Goal: Information Seeking & Learning: Learn about a topic

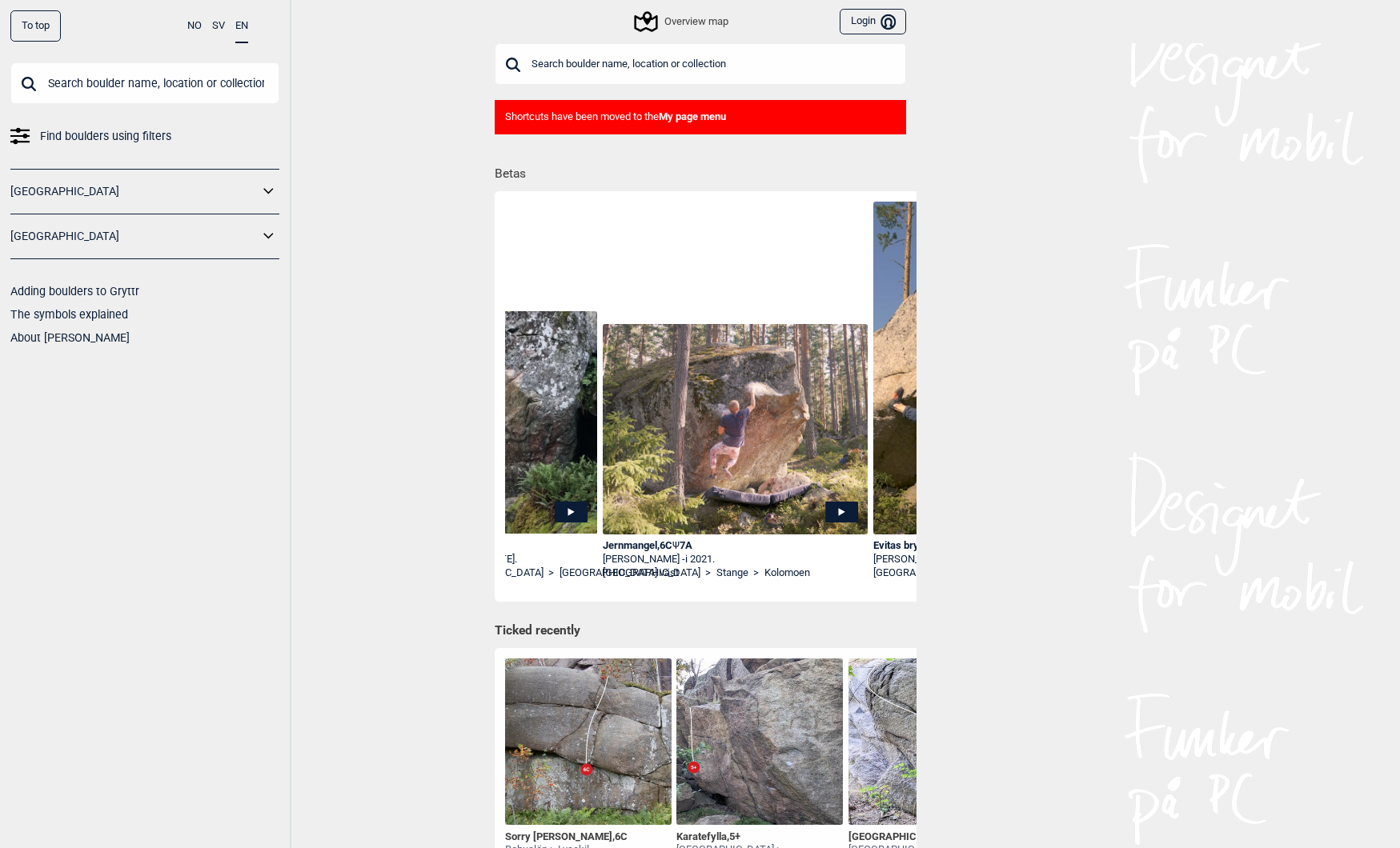
scroll to position [0, 3156]
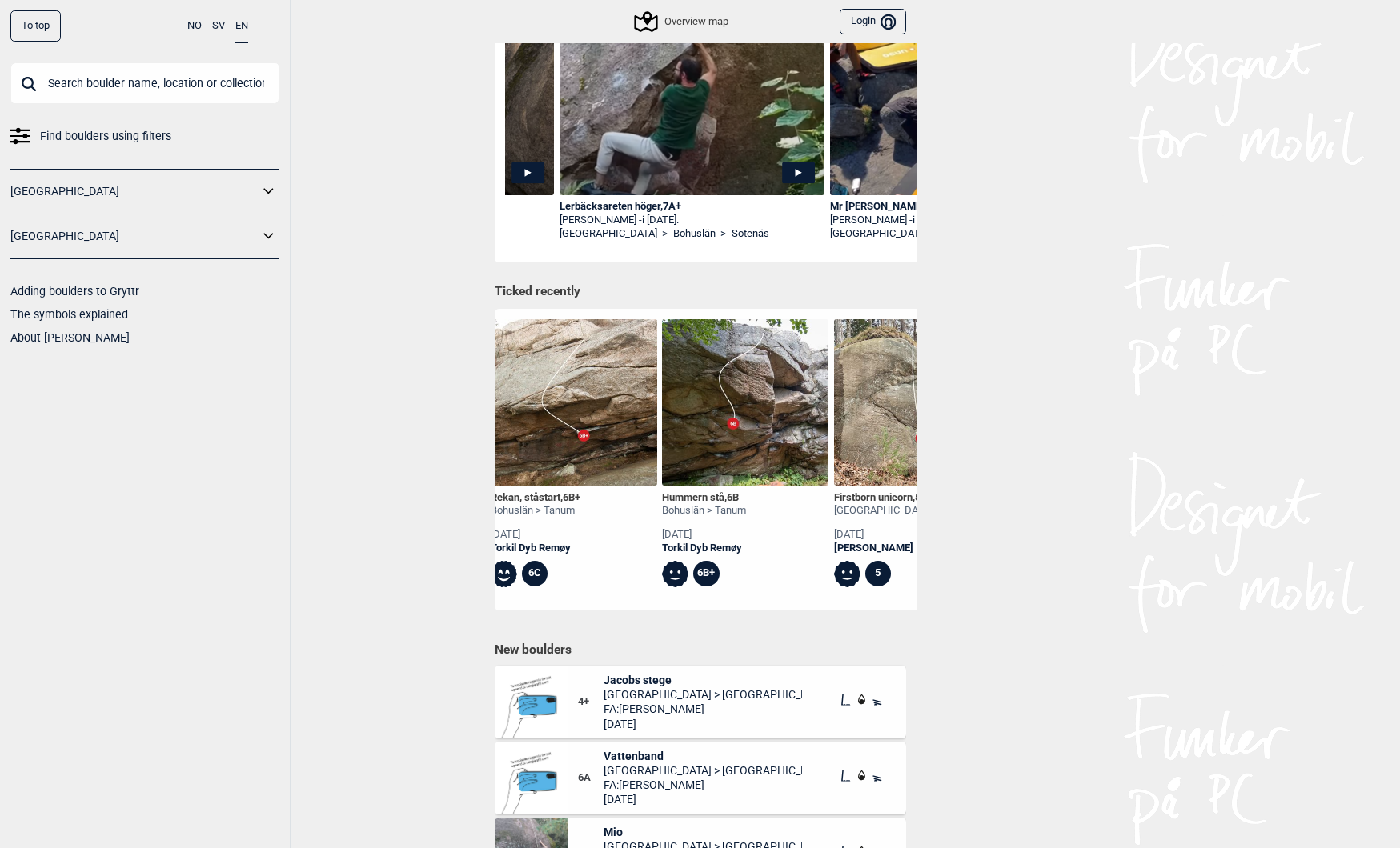
scroll to position [307, 0]
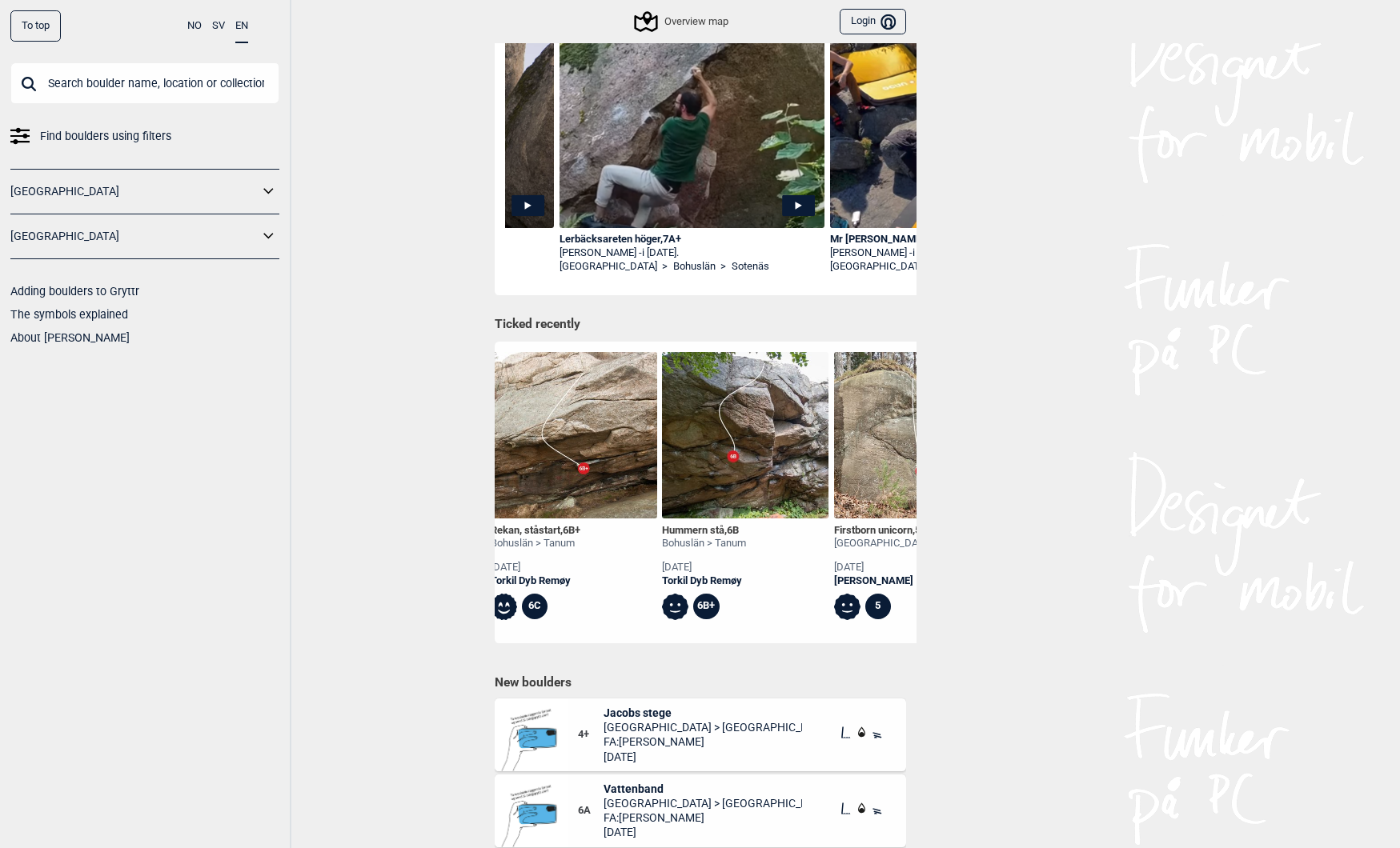
click at [533, 526] on div "Rekan, ståstart , 6B+" at bounding box center [535, 530] width 89 height 14
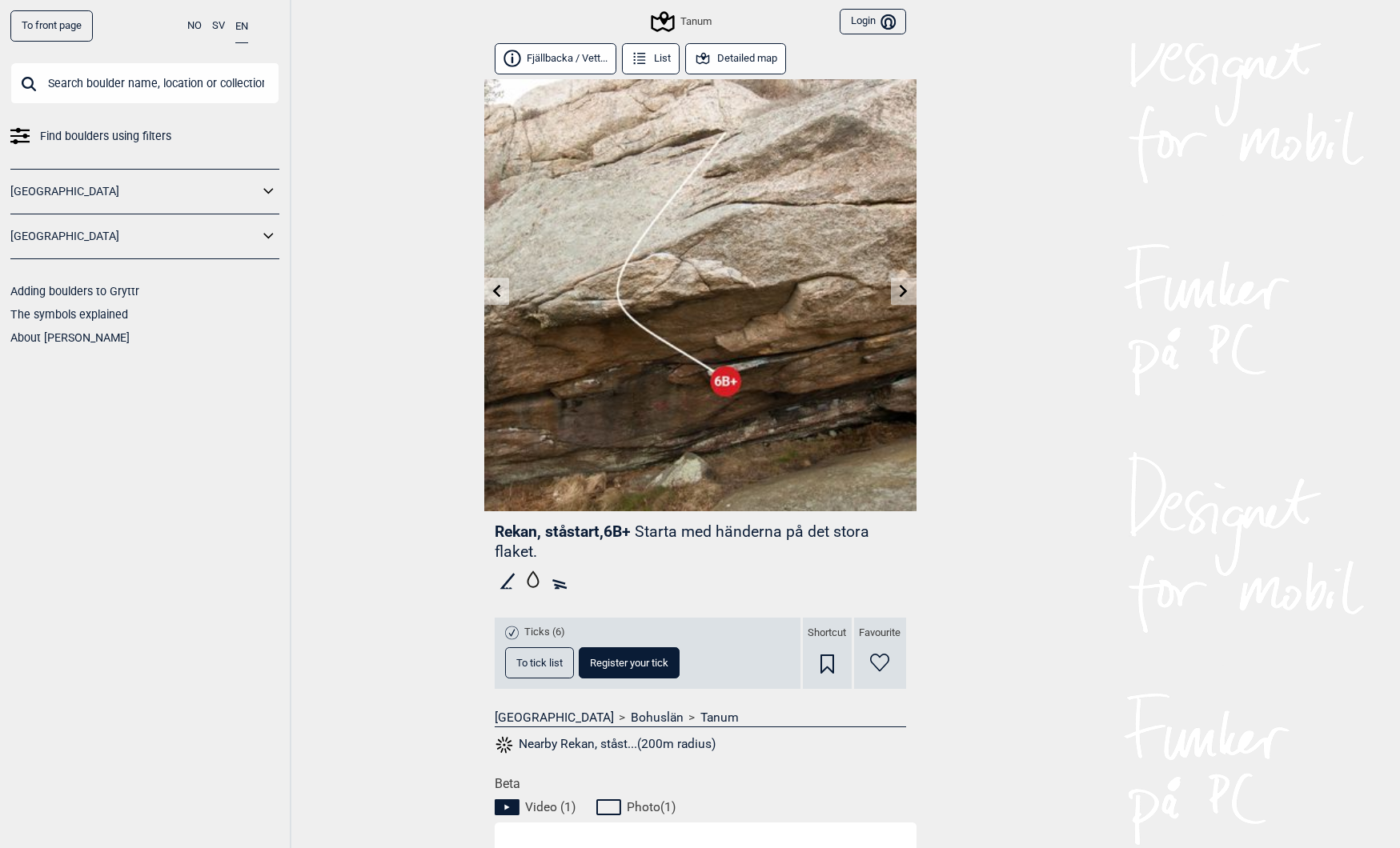
click at [542, 58] on button "Fjällbacka / Vett..." at bounding box center [555, 59] width 122 height 31
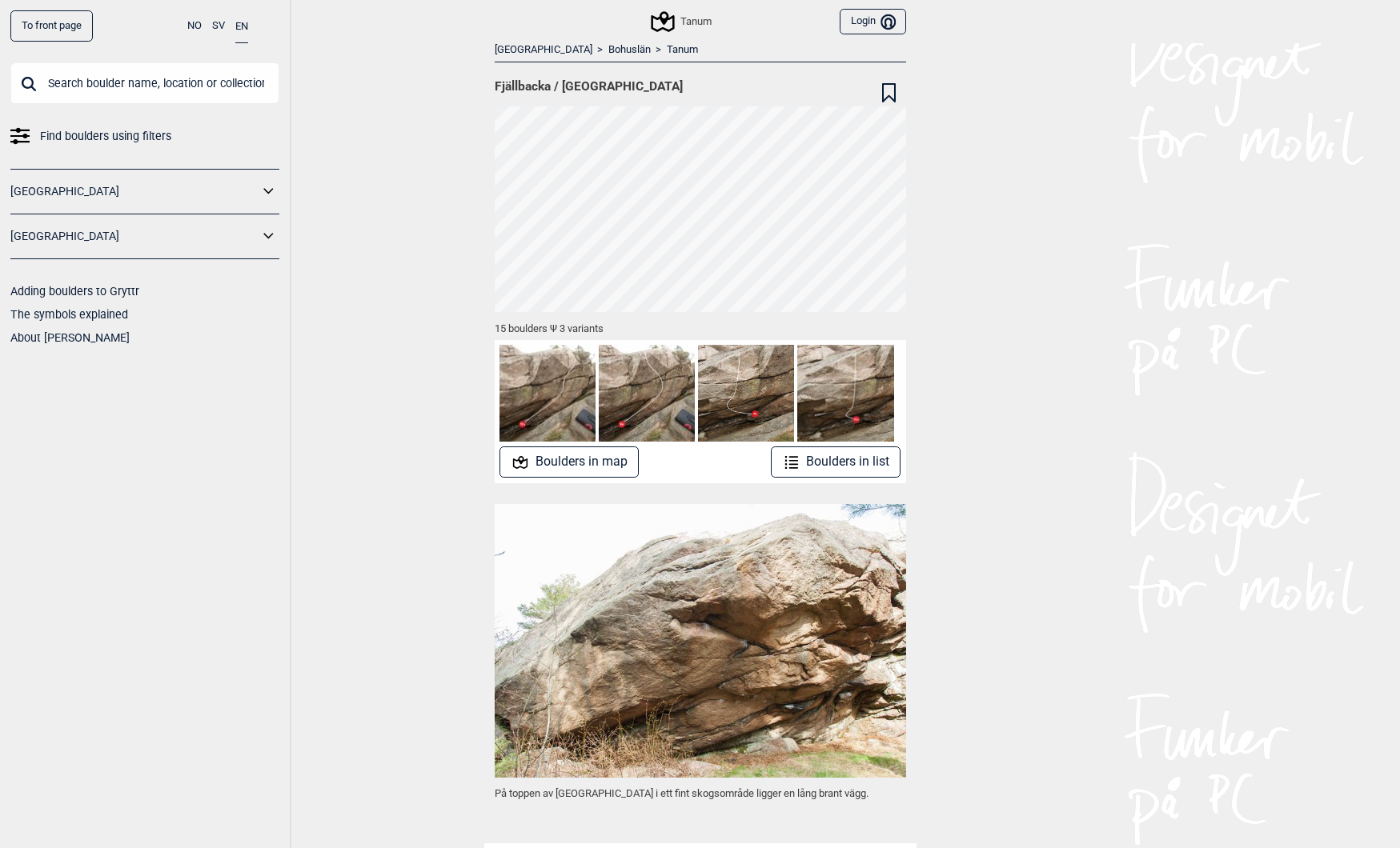
click at [847, 399] on img at bounding box center [845, 392] width 96 height 96
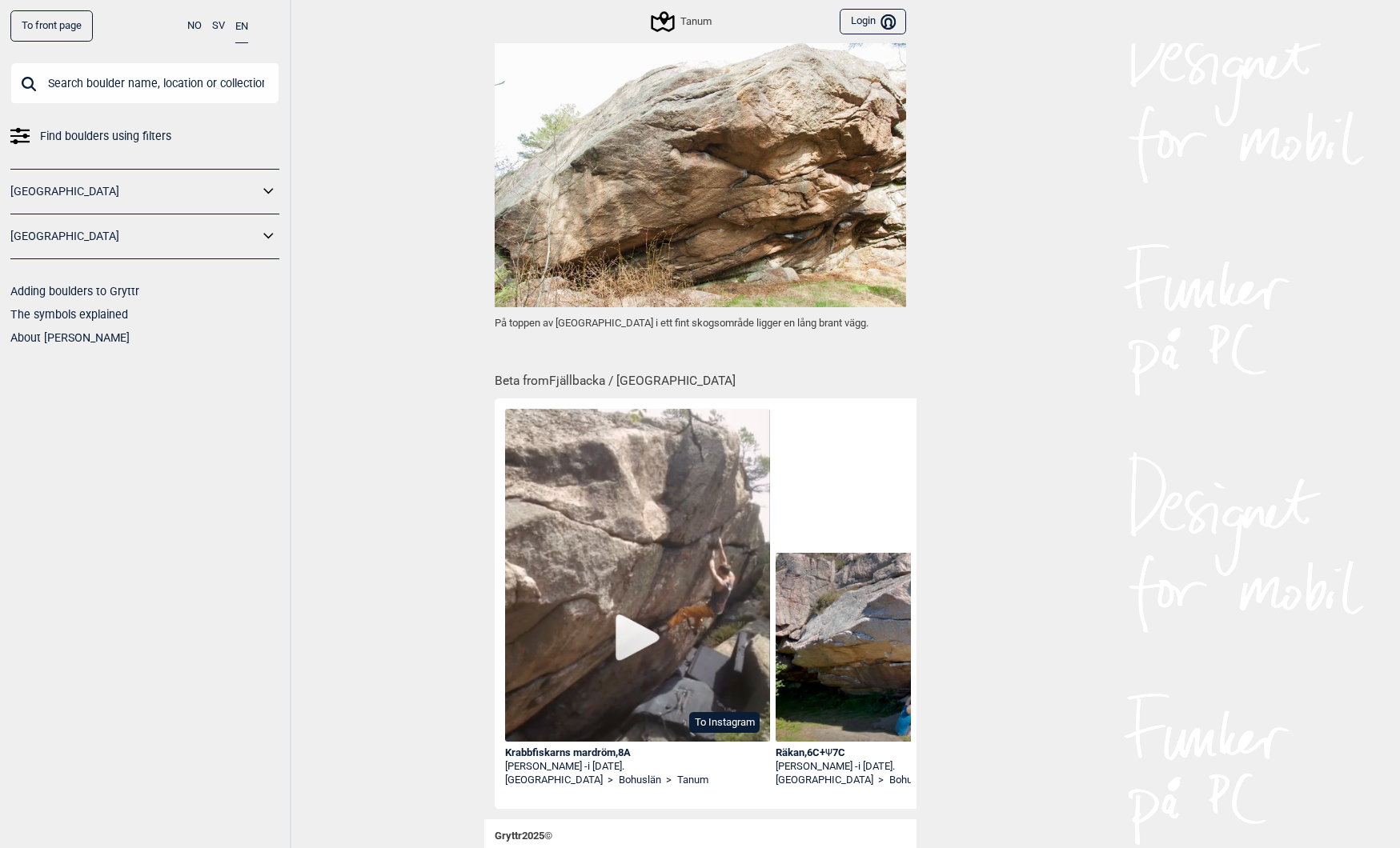
scroll to position [490, 0]
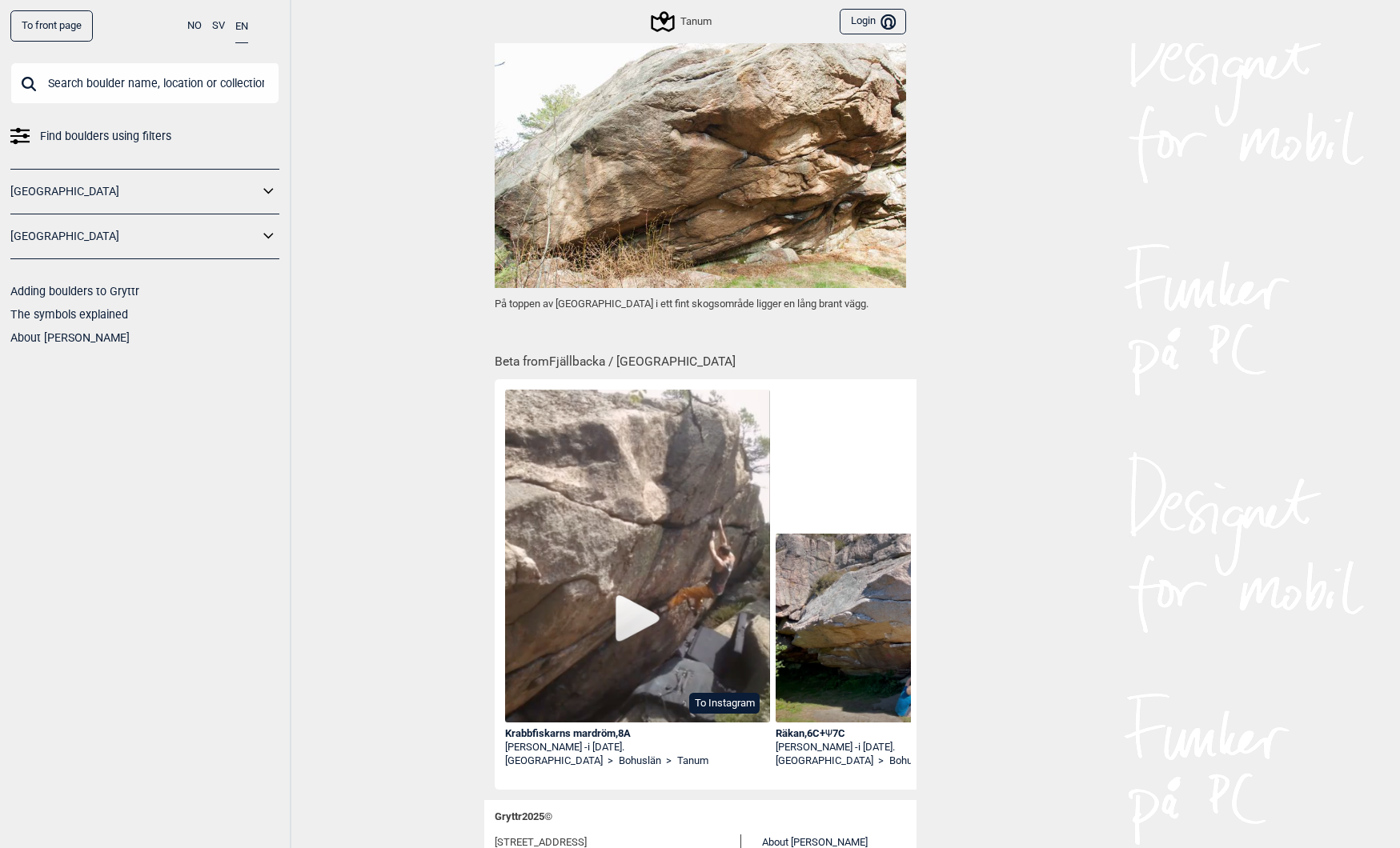
click at [539, 734] on div "Krabbfiskarns mardröm , 8A" at bounding box center [637, 734] width 265 height 14
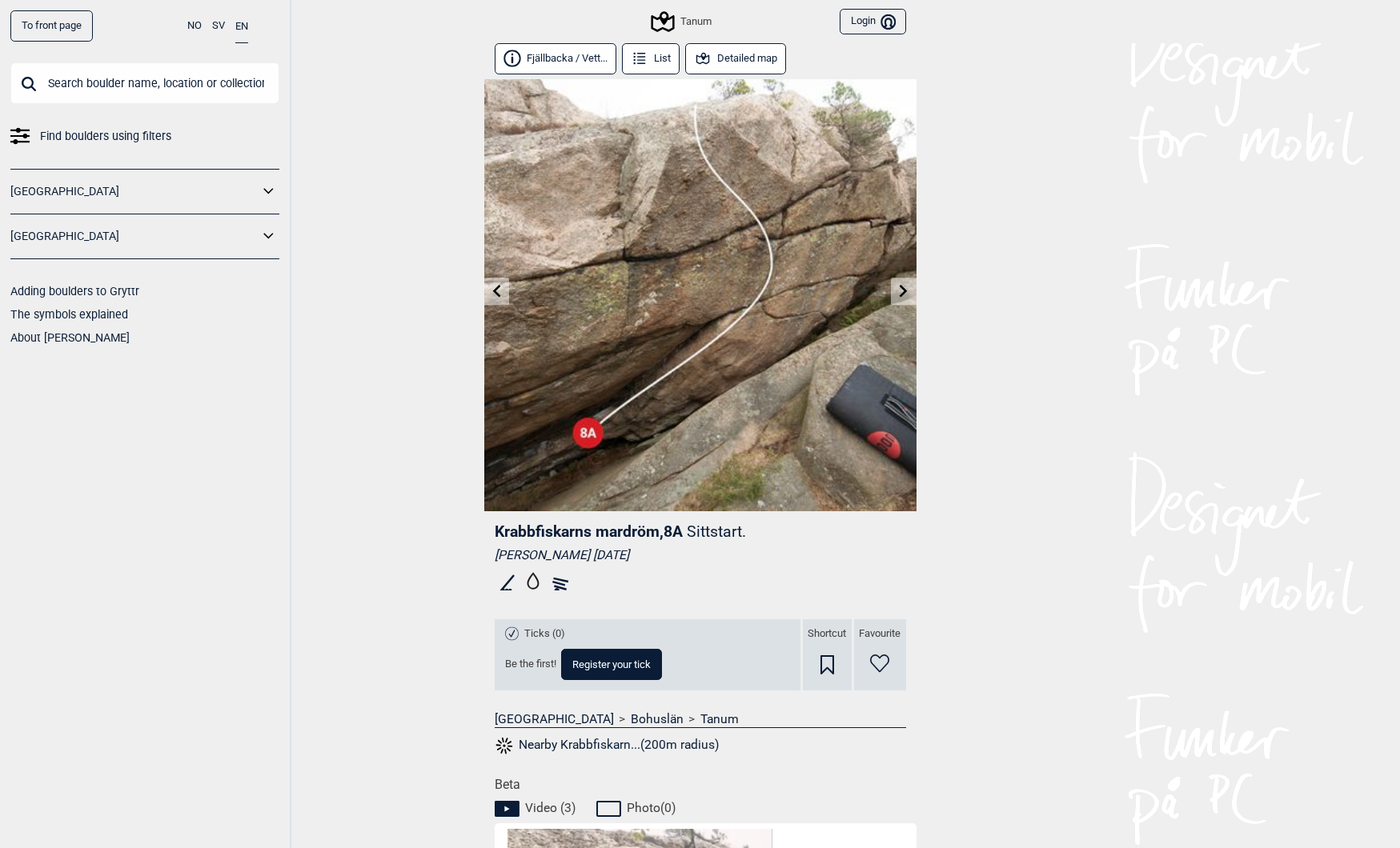
click at [613, 528] on span "Krabbfiskarns mardröm , 8A" at bounding box center [589, 531] width 188 height 18
drag, startPoint x: 613, startPoint y: 528, endPoint x: 543, endPoint y: 518, distance: 70.7
click at [543, 518] on div "Krabbfiskarns mardröm , 8A Sittstart. [PERSON_NAME] [DATE] Ticks (0) Be the fir…" at bounding box center [700, 644] width 432 height 265
copy span "Krabbfiskarns mardröm"
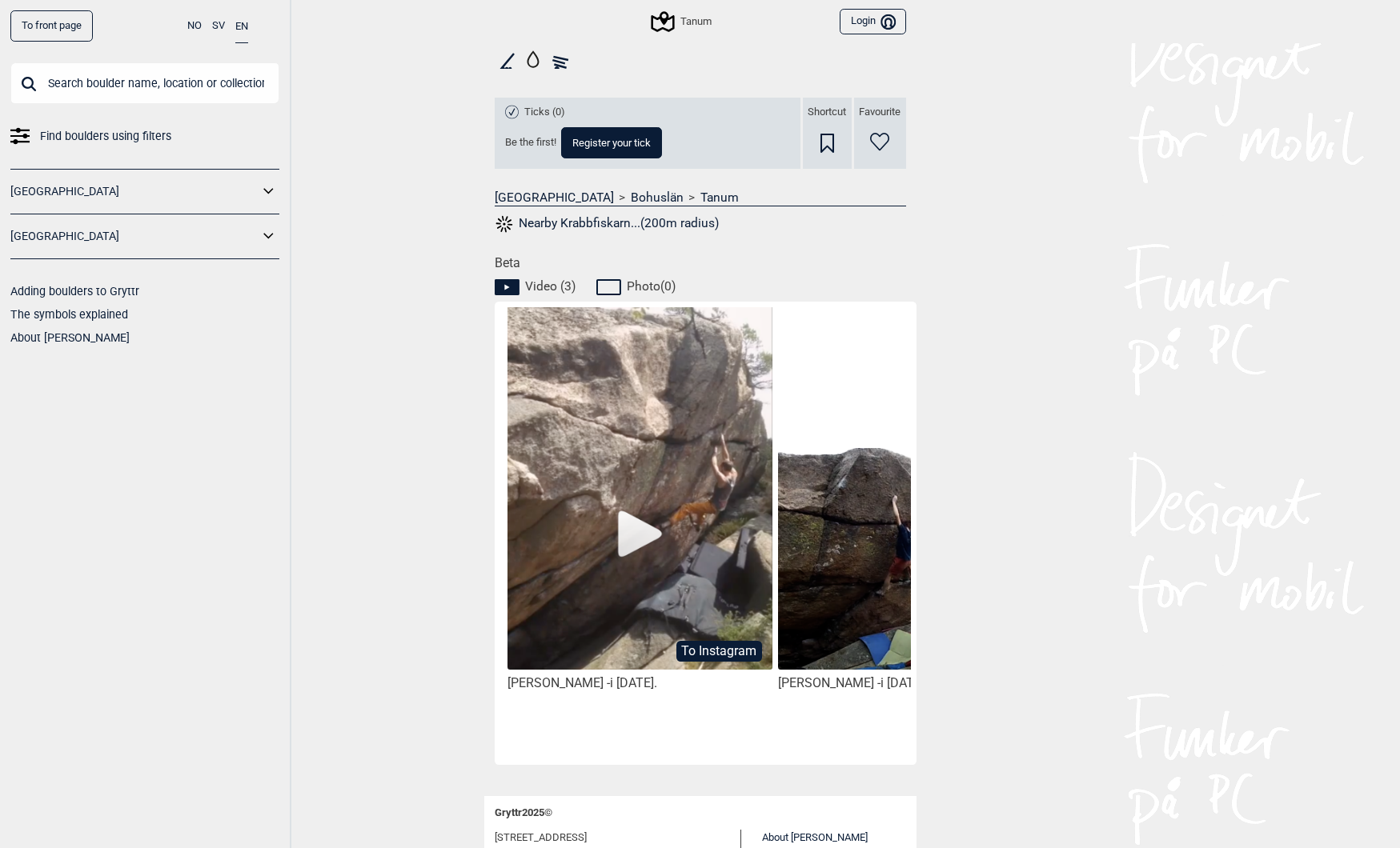
scroll to position [570, 0]
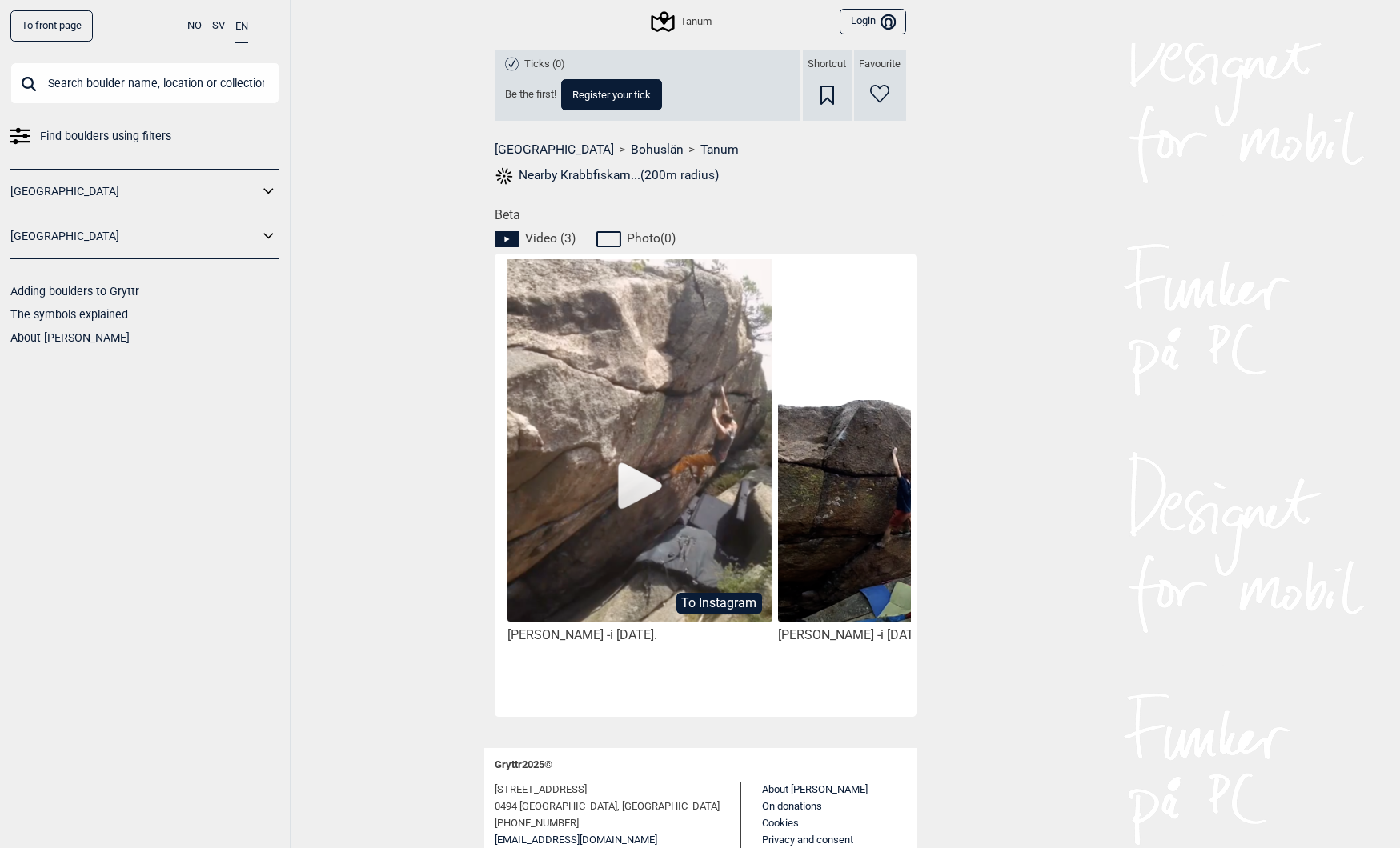
click at [713, 602] on button "To Instagram" at bounding box center [718, 603] width 86 height 21
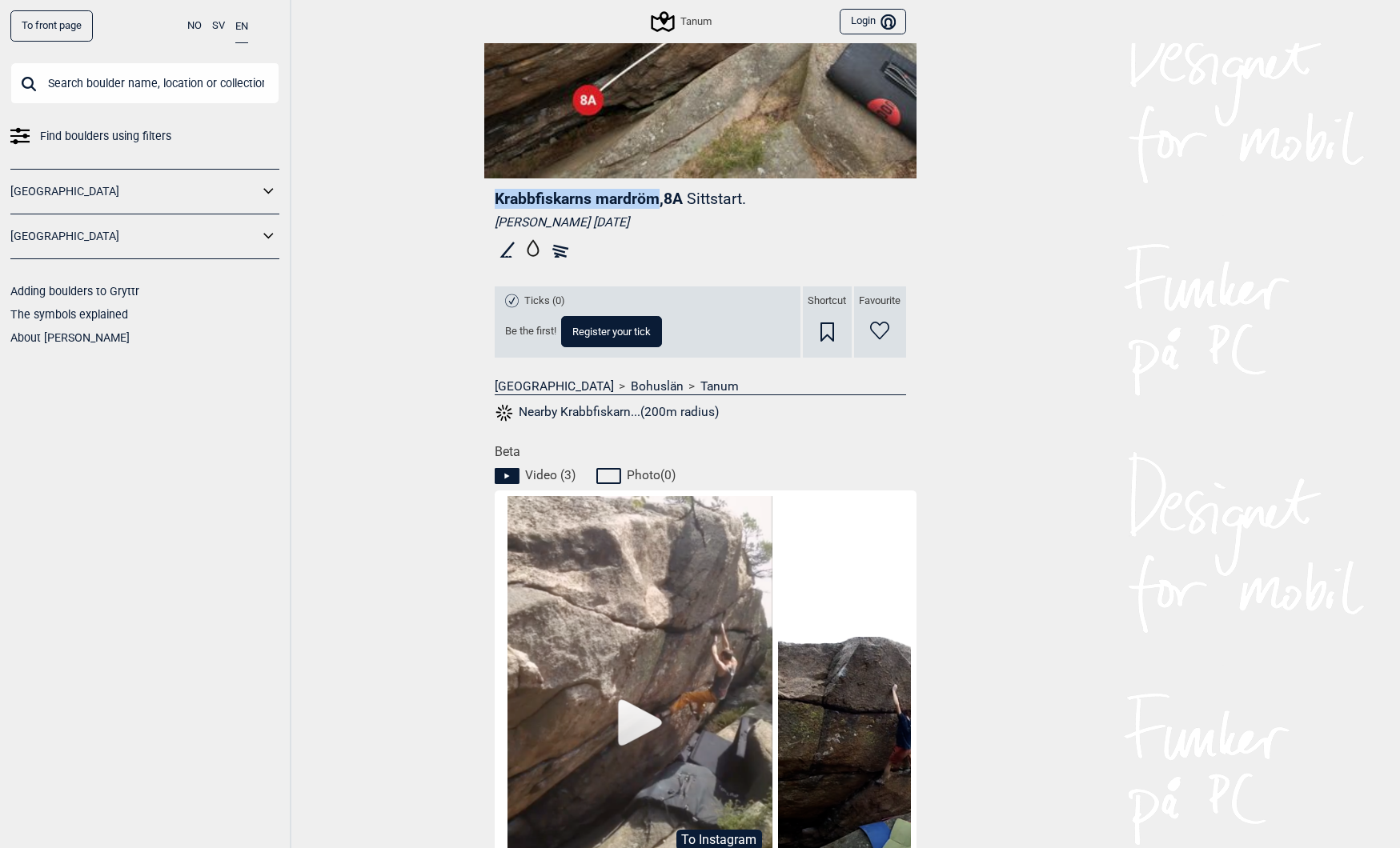
scroll to position [0, 0]
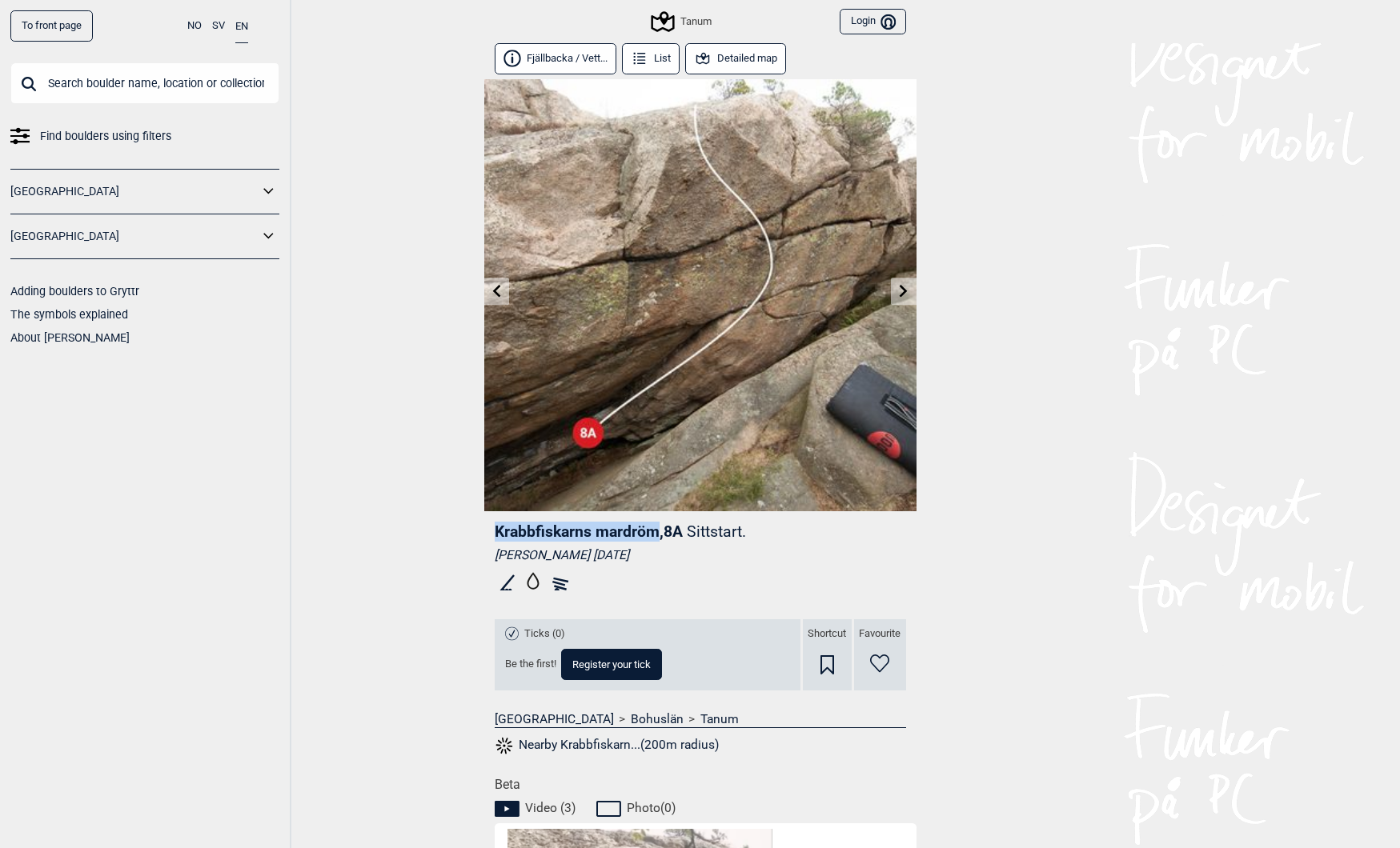
click at [539, 57] on button "Fjällbacka / Vett..." at bounding box center [555, 59] width 122 height 31
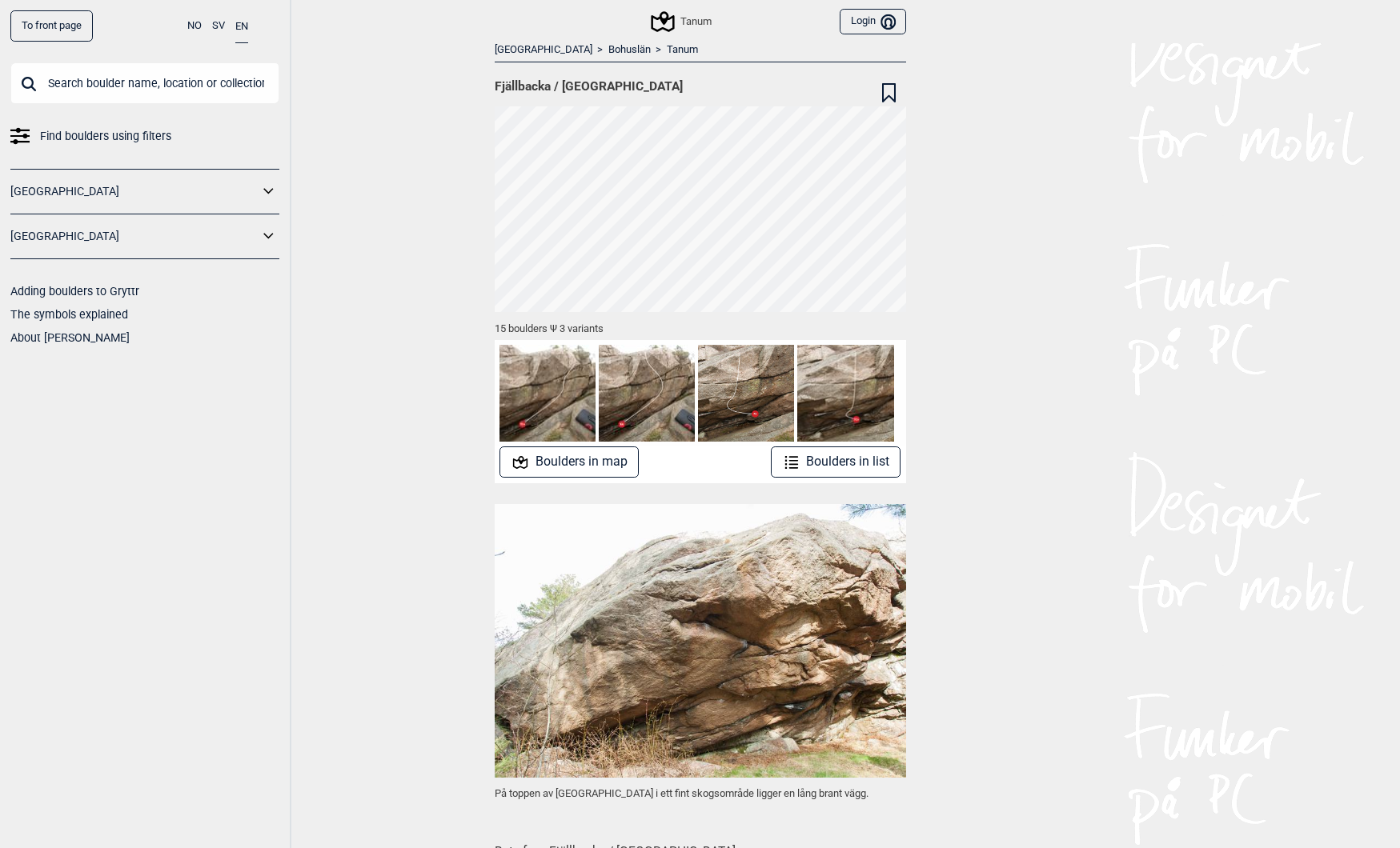
click at [551, 401] on img at bounding box center [547, 392] width 96 height 96
click at [654, 402] on img at bounding box center [647, 392] width 96 height 96
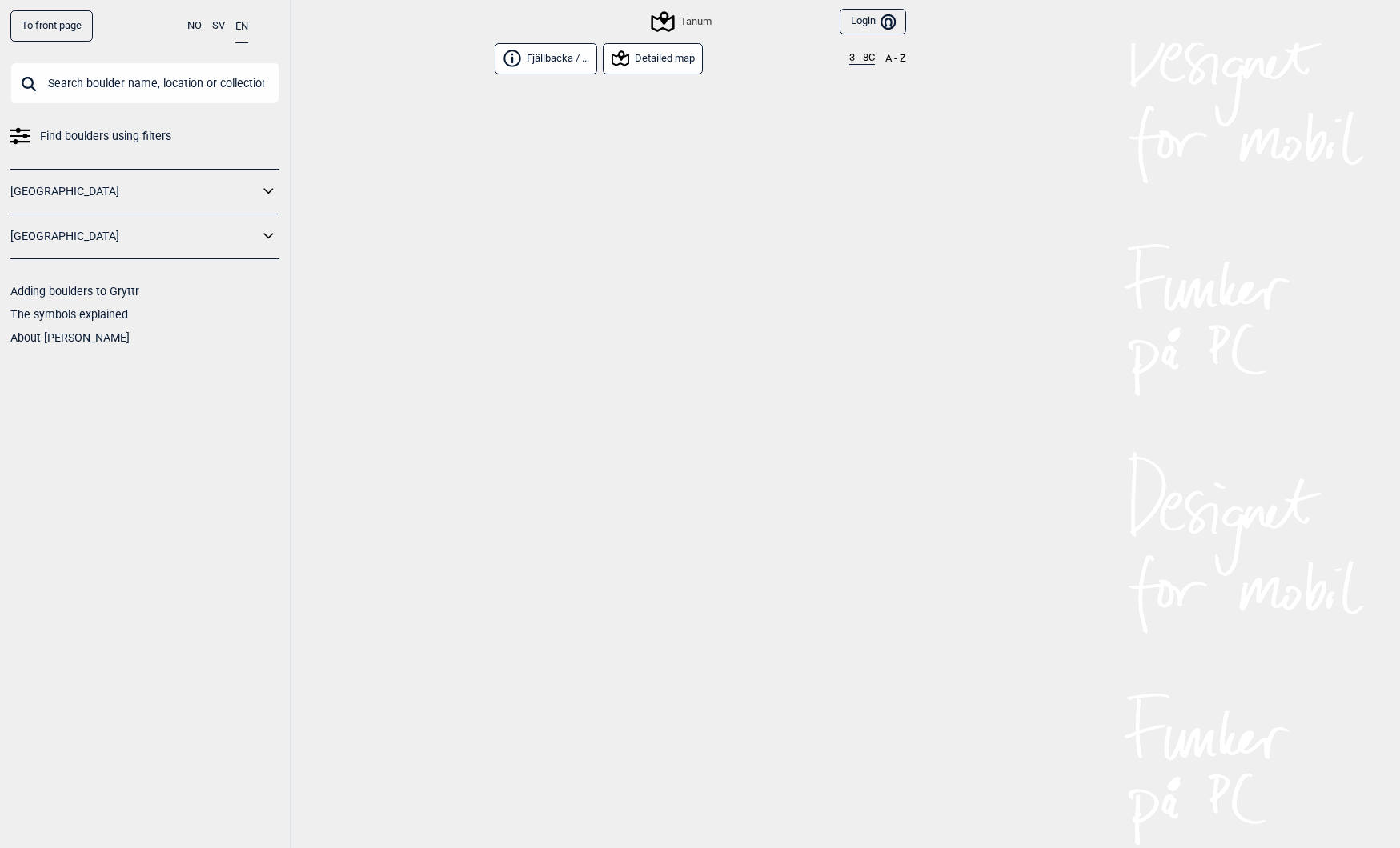
scroll to position [455, 0]
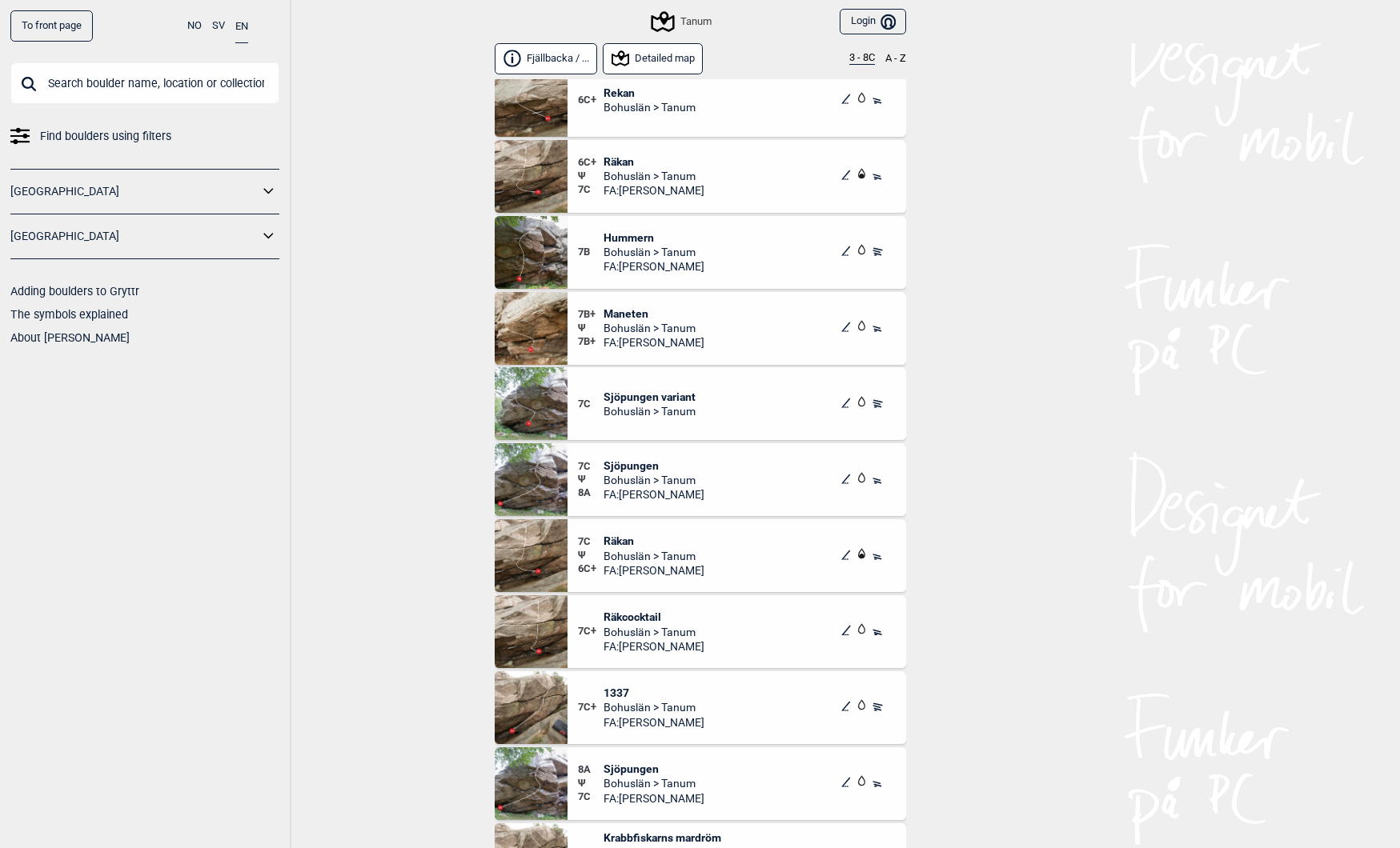
click at [111, 88] on input "text" at bounding box center [145, 83] width 269 height 41
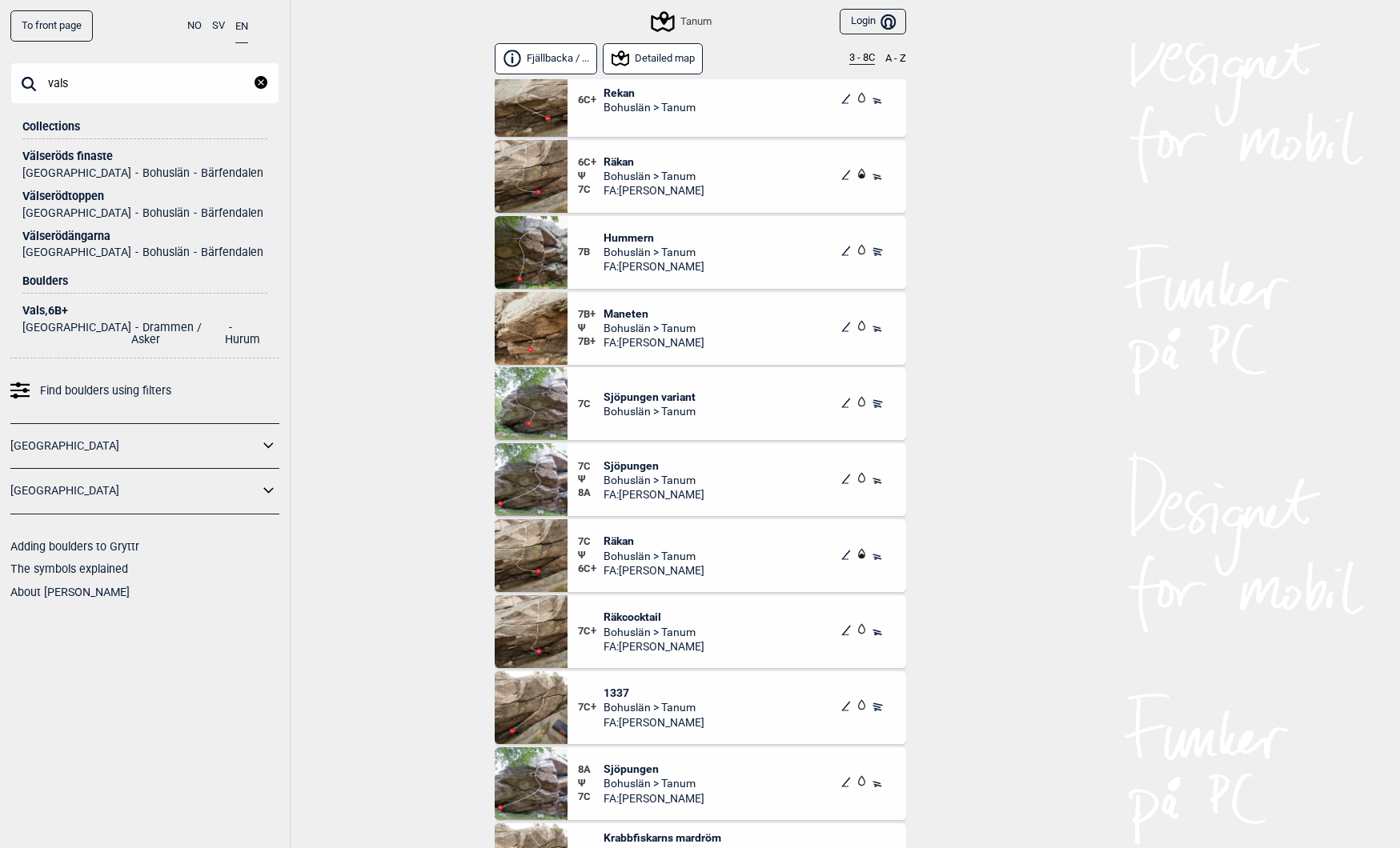
type input "vals"
click at [56, 195] on div "Välserödtoppen" at bounding box center [145, 196] width 245 height 12
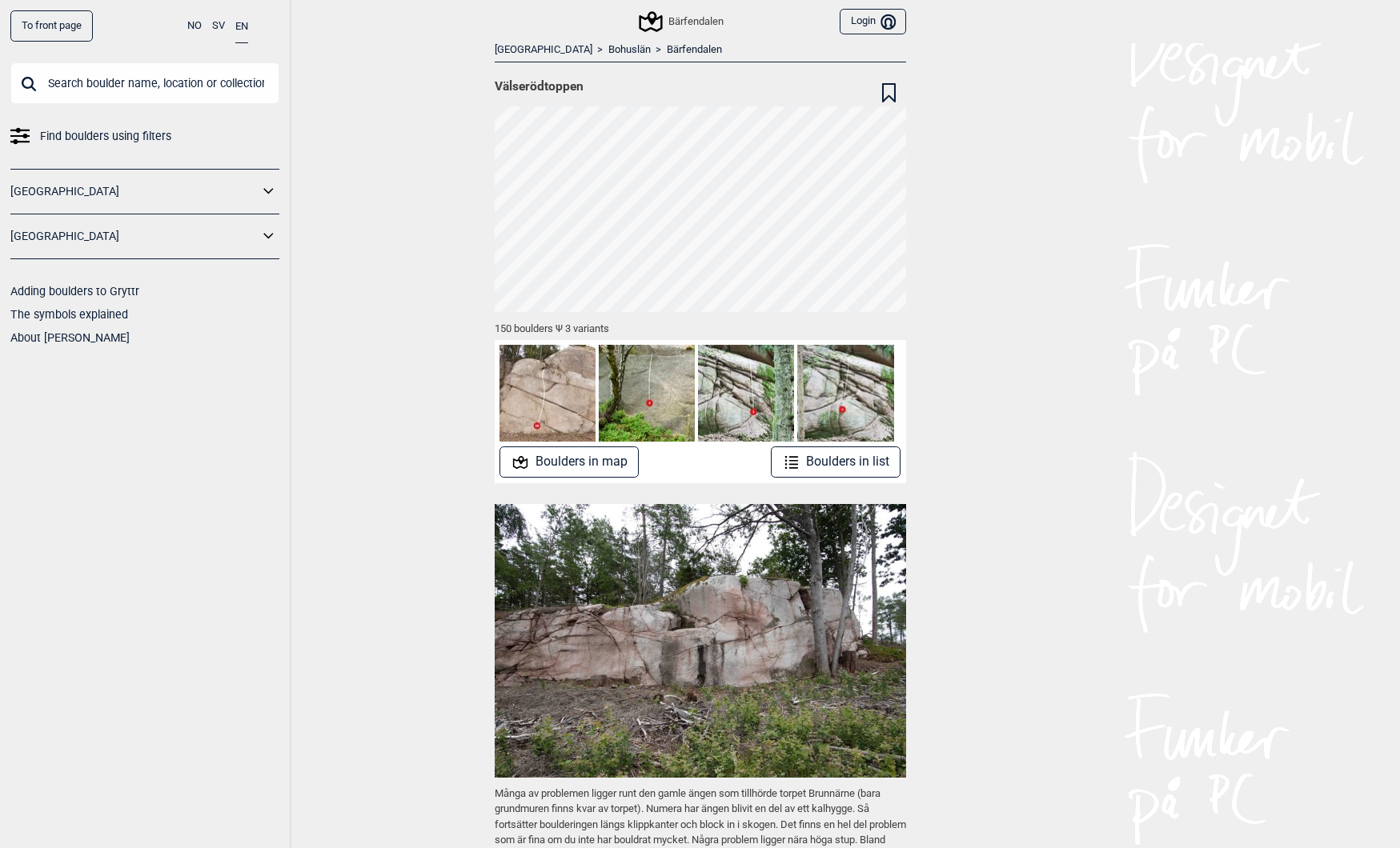
click at [856, 391] on img at bounding box center [845, 392] width 96 height 96
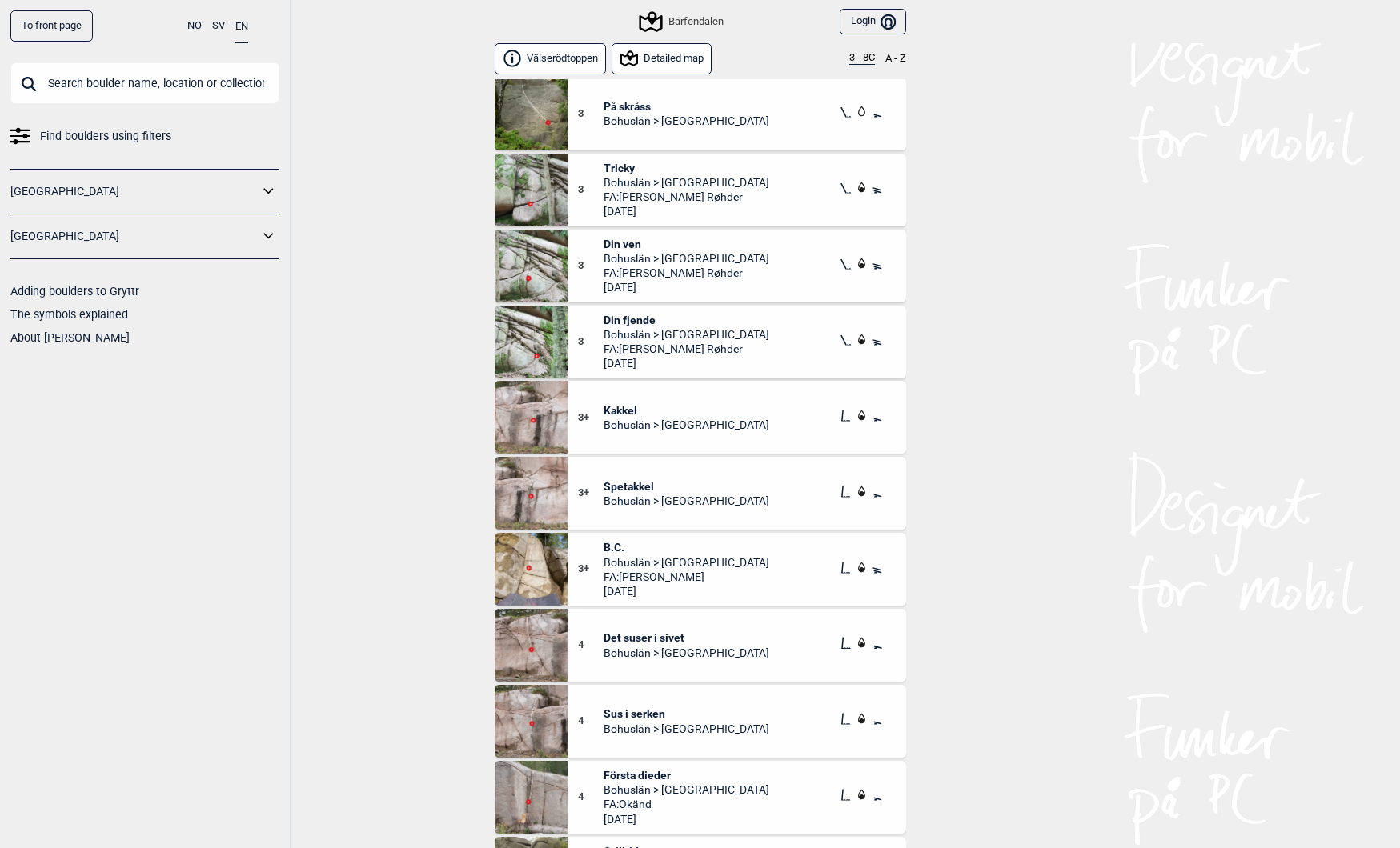
scroll to position [509, 0]
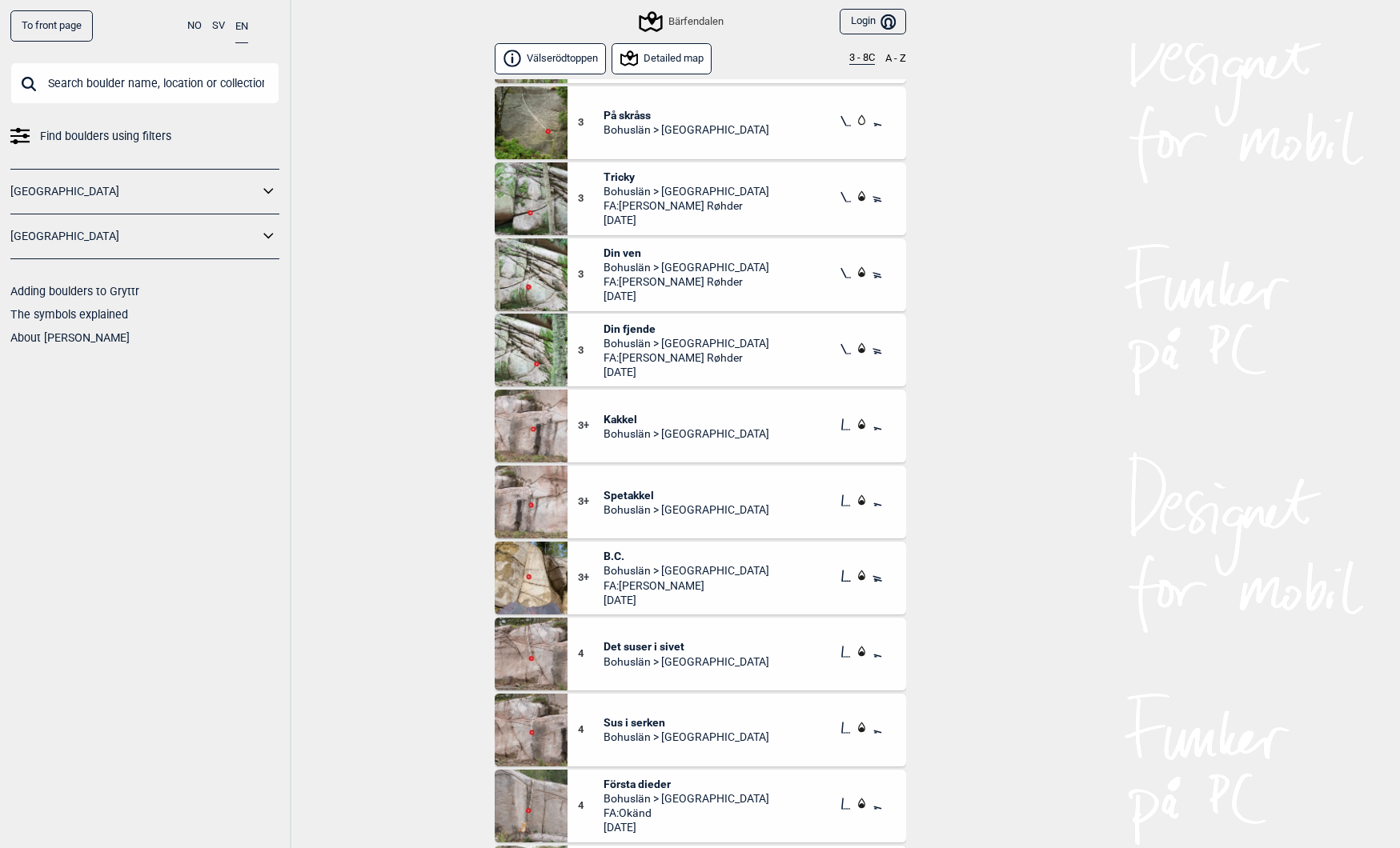
click at [515, 53] on icon at bounding box center [511, 58] width 18 height 17
